Goal: Complete application form

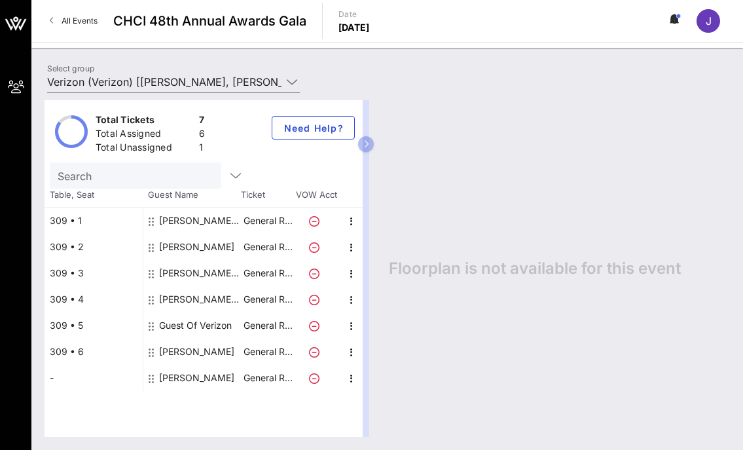
click at [206, 329] on div "Guest Of Verizon" at bounding box center [195, 325] width 73 height 26
click at [205, 327] on div "Guest Of Verizon" at bounding box center [195, 325] width 73 height 26
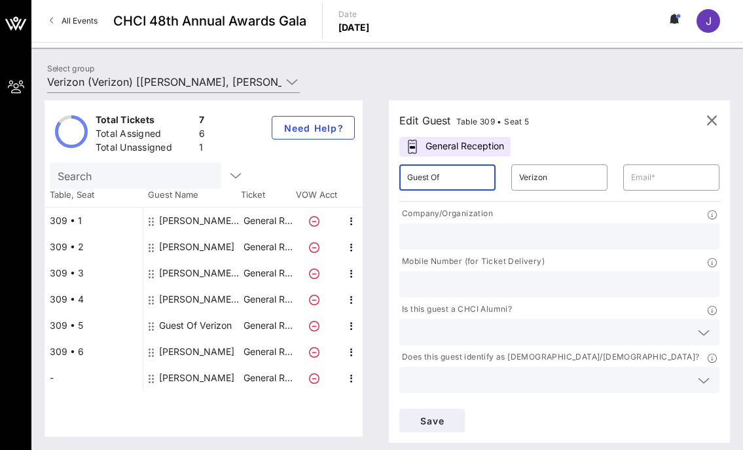
click at [441, 179] on input "Guest Of" at bounding box center [447, 177] width 80 height 21
click at [440, 179] on input "Guest Of" at bounding box center [447, 177] width 80 height 21
type input "Taevion"
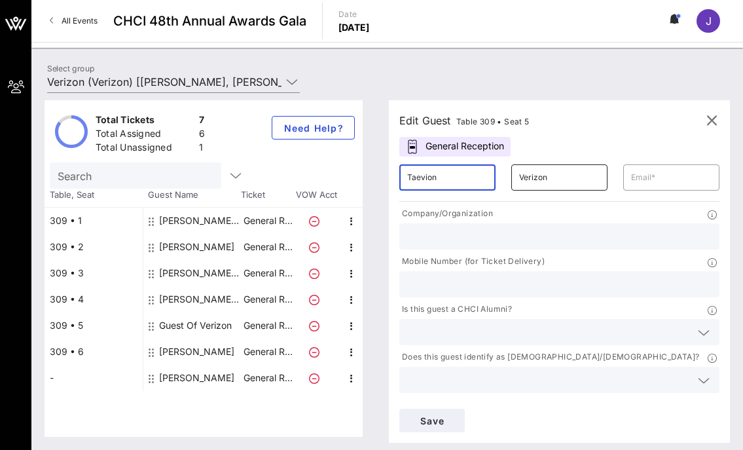
click at [535, 175] on input "Verizon" at bounding box center [559, 177] width 80 height 21
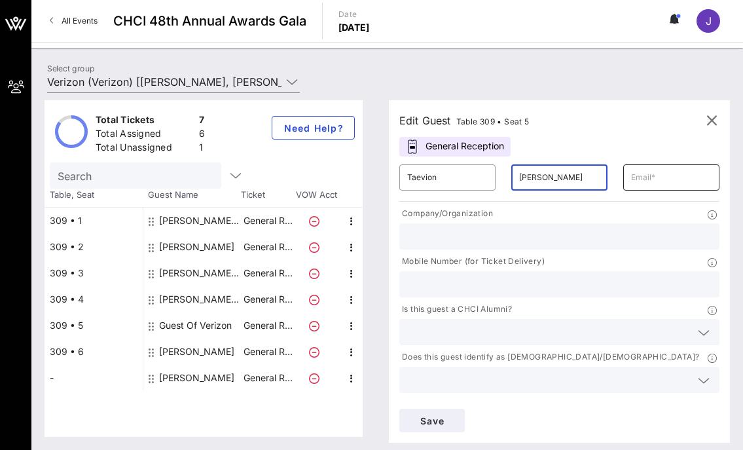
type input "Johnson"
click at [663, 181] on input "text" at bounding box center [671, 177] width 80 height 21
type input "Taevion.johnson@mail.house.gov"
click at [491, 244] on input "text" at bounding box center [559, 236] width 304 height 17
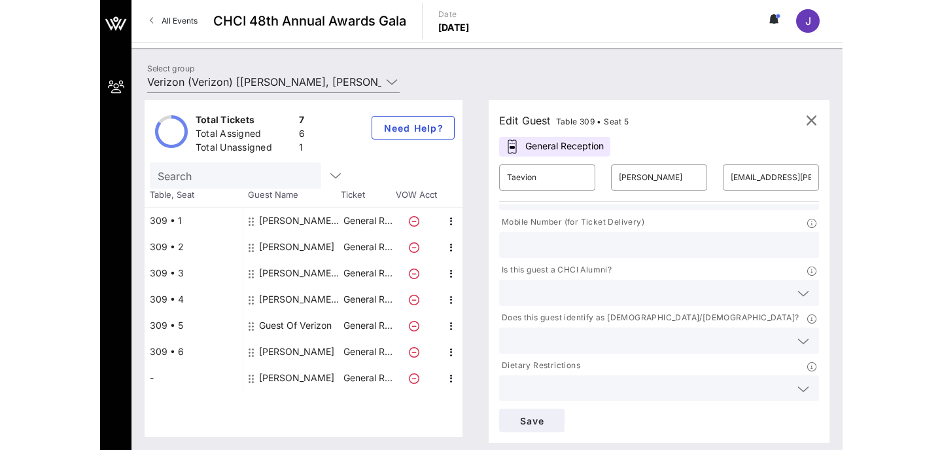
scroll to position [90, 0]
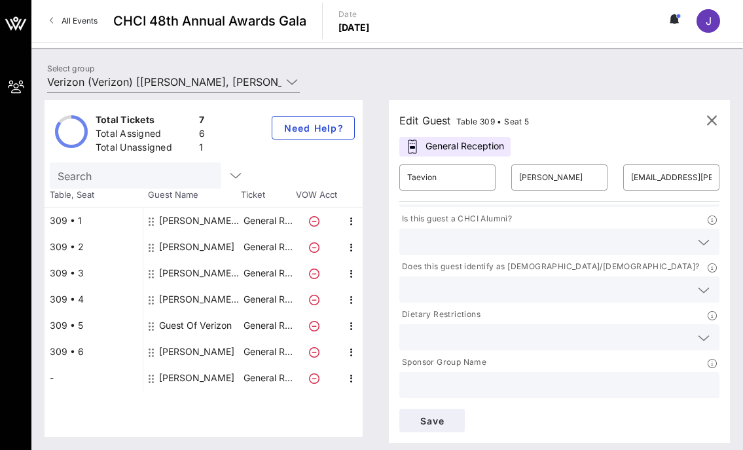
type input "Rep. Pete Aguilar"
click at [429, 386] on input "text" at bounding box center [559, 384] width 304 height 17
type input "Verzion"
click at [427, 417] on span "Save" at bounding box center [432, 420] width 45 height 11
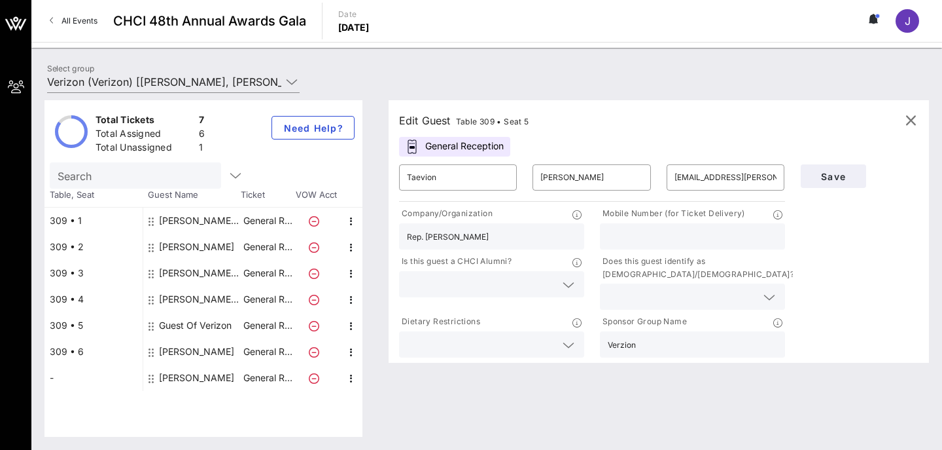
scroll to position [0, 0]
click at [190, 323] on div "Guest Of Verizon" at bounding box center [195, 325] width 73 height 26
type input "Guest Of"
type input "Verizon"
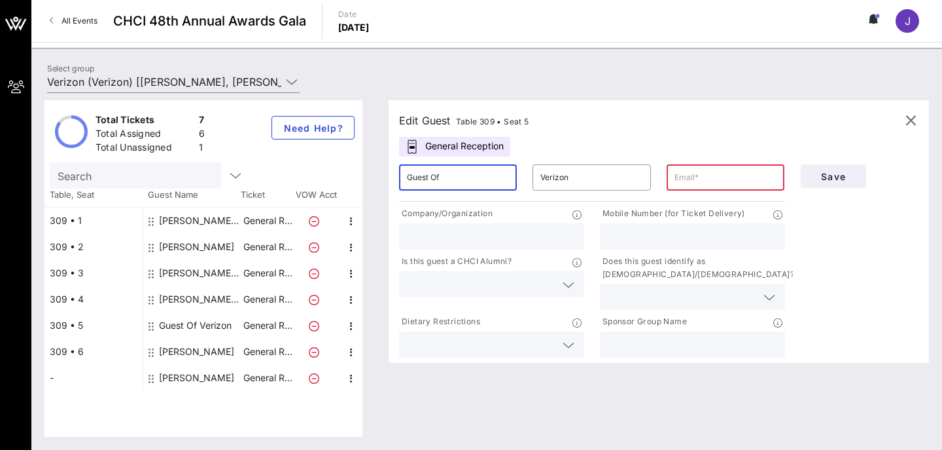
click at [438, 187] on input "Guest Of" at bounding box center [458, 177] width 102 height 21
type input "Laura"
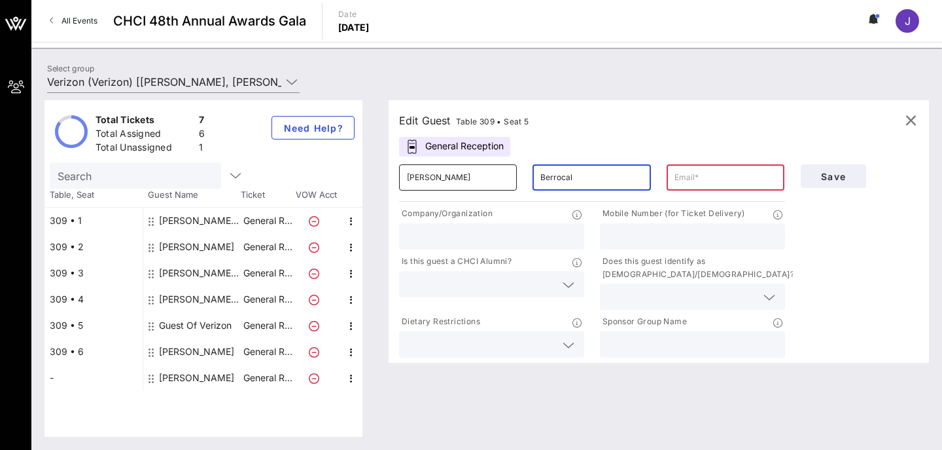
type input "Berrocal"
click at [696, 177] on input "text" at bounding box center [726, 177] width 102 height 21
paste input "laura.berrocal@verizon.com"
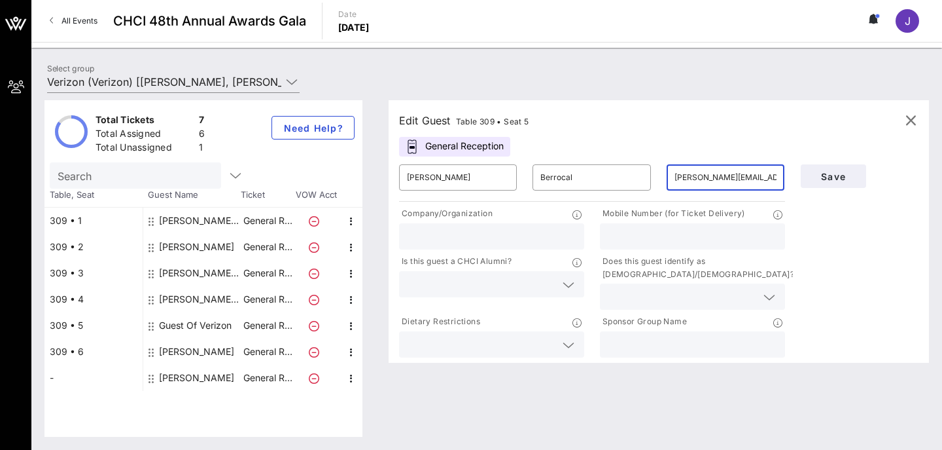
scroll to position [0, 2]
type input "laura.berrocal@verizon.com"
click at [419, 238] on input "text" at bounding box center [491, 236] width 169 height 17
type input "Verizon"
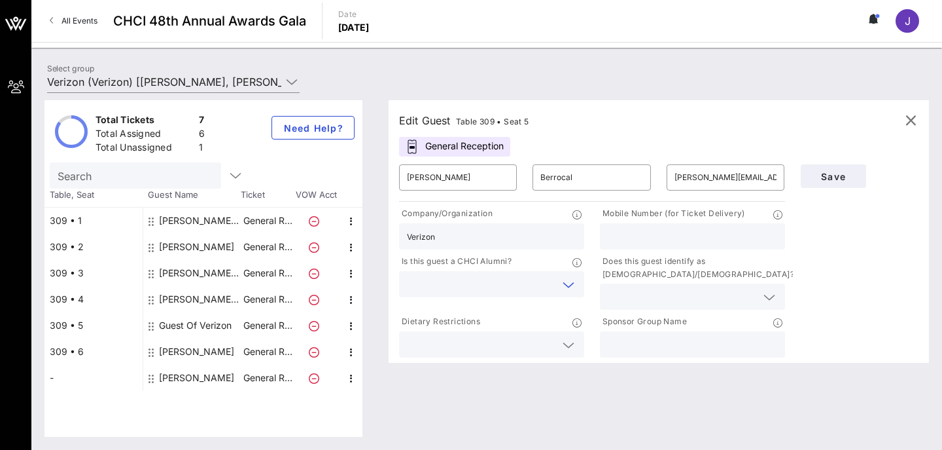
click at [430, 283] on input "text" at bounding box center [481, 284] width 149 height 17
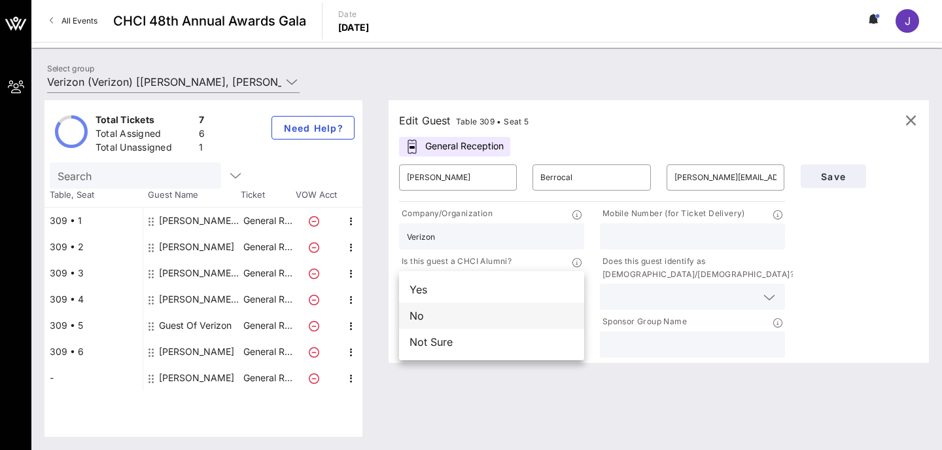
click at [431, 321] on div "No" at bounding box center [491, 315] width 185 height 26
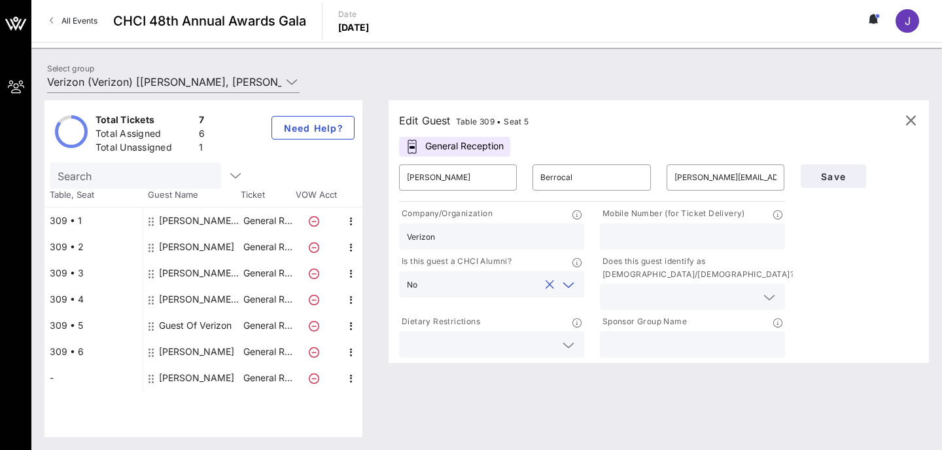
click at [650, 241] on input "text" at bounding box center [692, 236] width 169 height 17
type input "2025037240"
click at [638, 296] on input "text" at bounding box center [682, 296] width 149 height 17
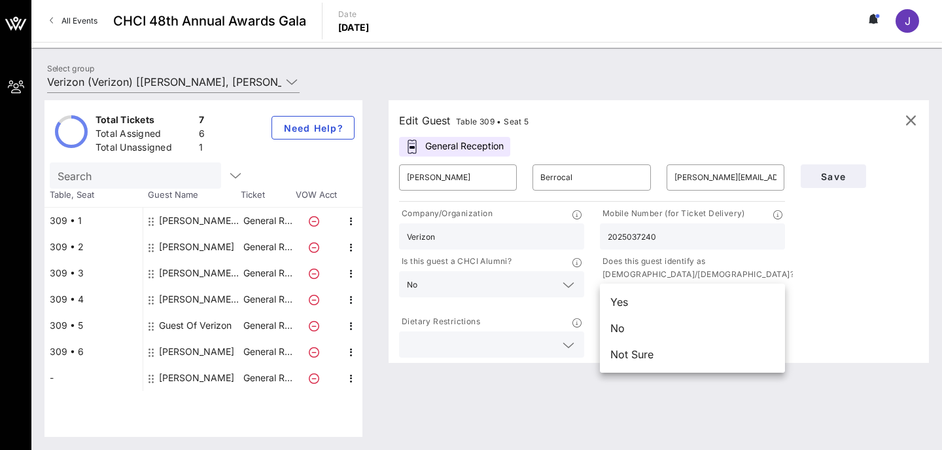
click at [643, 303] on div "Yes" at bounding box center [692, 302] width 185 height 26
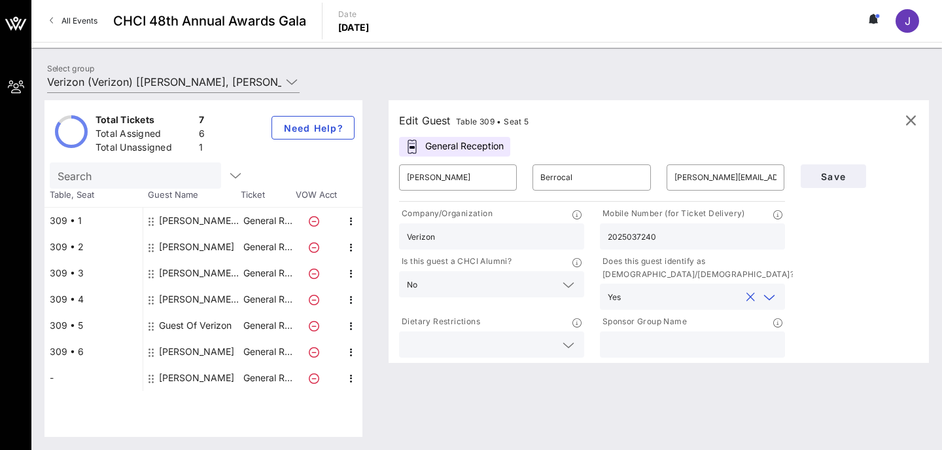
click at [652, 351] on input "text" at bounding box center [692, 344] width 169 height 17
type input "Verizon"
click at [742, 175] on span "Save" at bounding box center [833, 176] width 45 height 11
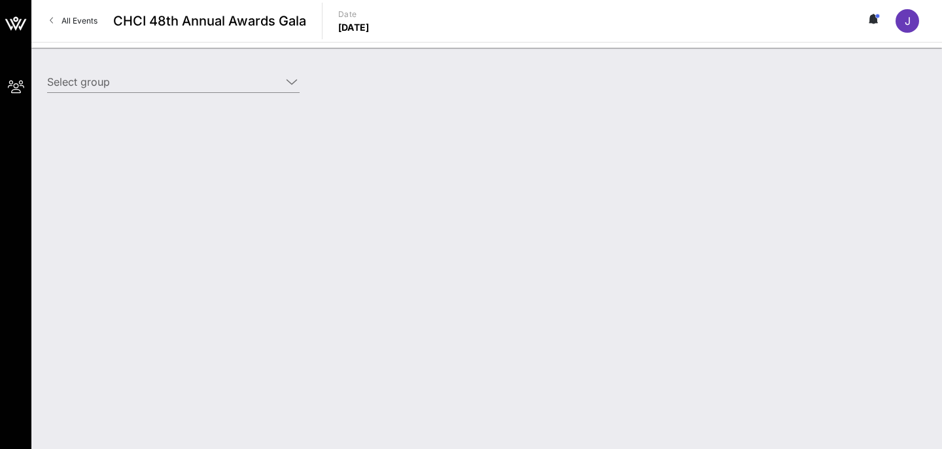
type input "Verizon (Verizon) [[PERSON_NAME], [PERSON_NAME][EMAIL_ADDRESS][DOMAIN_NAME]]"
